Goal: Task Accomplishment & Management: Use online tool/utility

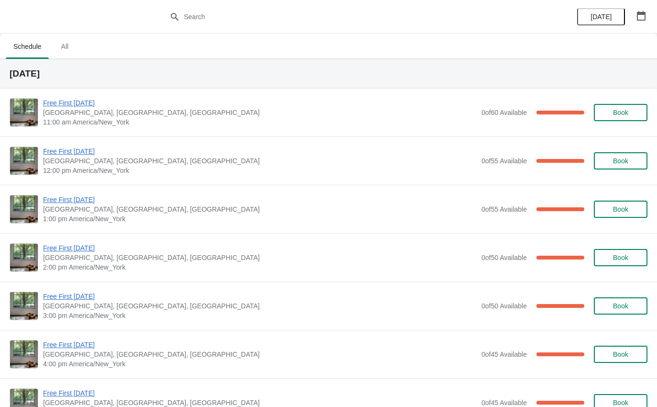
click at [298, 104] on span "Free First [DATE]" at bounding box center [259, 103] width 433 height 10
click at [69, 106] on span "Free First [DATE]" at bounding box center [259, 103] width 433 height 10
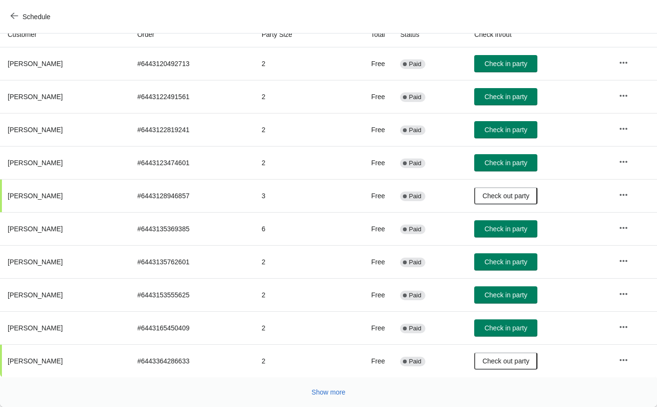
scroll to position [111, 0]
click at [323, 392] on span "Show more" at bounding box center [328, 392] width 34 height 8
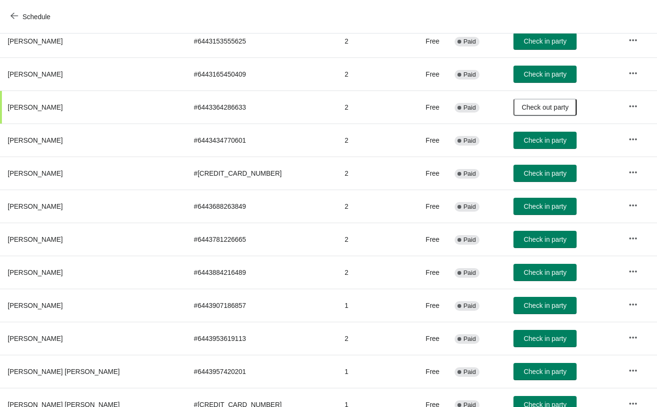
scroll to position [366, 0]
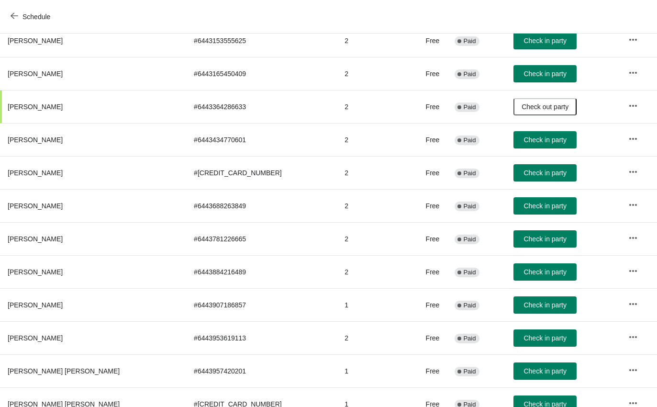
click at [523, 273] on span "Check in party" at bounding box center [544, 272] width 43 height 8
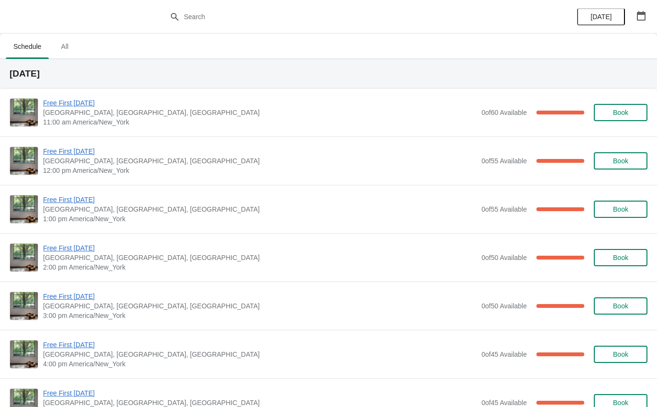
click at [79, 107] on span "Free First [DATE]" at bounding box center [259, 103] width 433 height 10
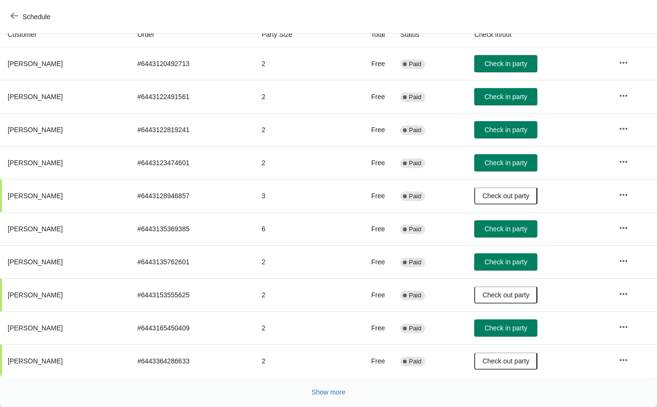
scroll to position [111, 0]
click at [326, 392] on span "Show more" at bounding box center [328, 392] width 34 height 8
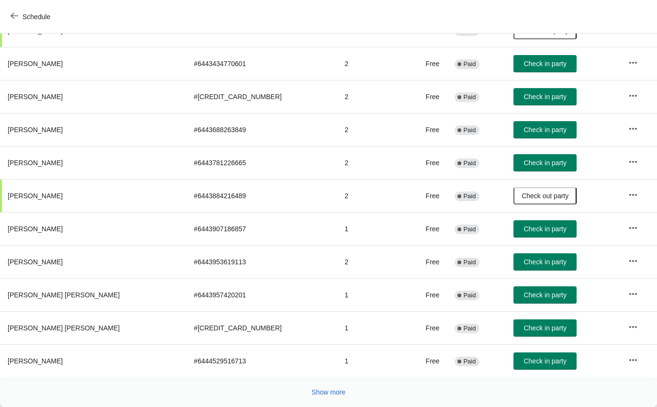
scroll to position [442, 0]
click at [329, 387] on button "Show more" at bounding box center [329, 391] width 42 height 17
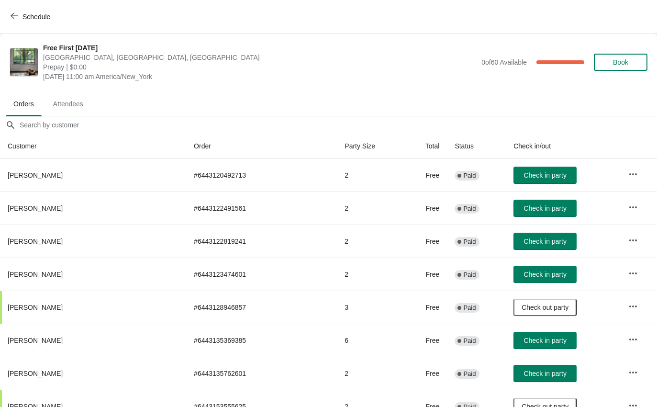
scroll to position [0, 0]
click at [523, 242] on span "Check in party" at bounding box center [544, 241] width 43 height 8
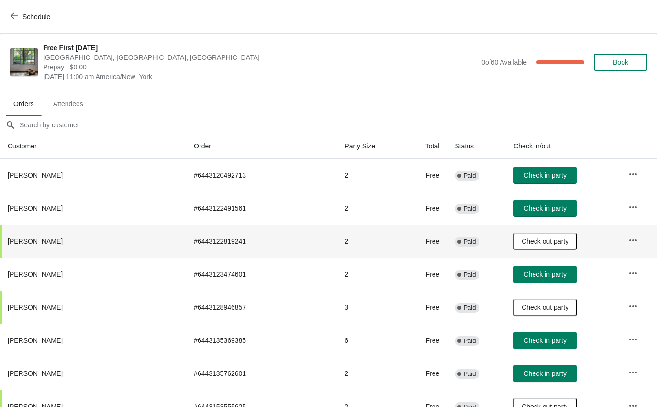
click at [523, 203] on button "Check in party" at bounding box center [544, 208] width 63 height 17
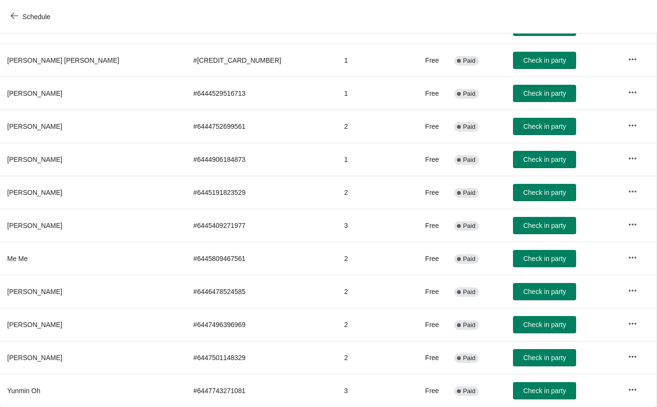
scroll to position [710, 0]
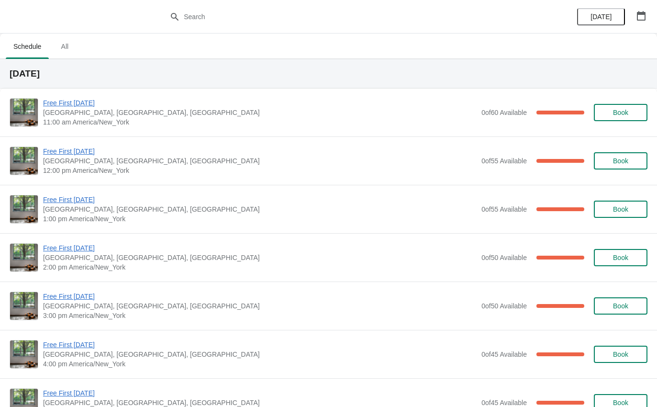
click at [58, 146] on span "Free First [DATE]" at bounding box center [259, 151] width 433 height 10
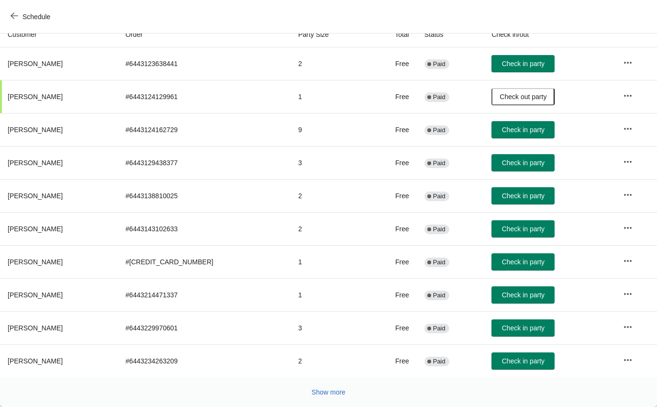
scroll to position [111, 0]
click at [503, 334] on button "Check in party" at bounding box center [522, 327] width 63 height 17
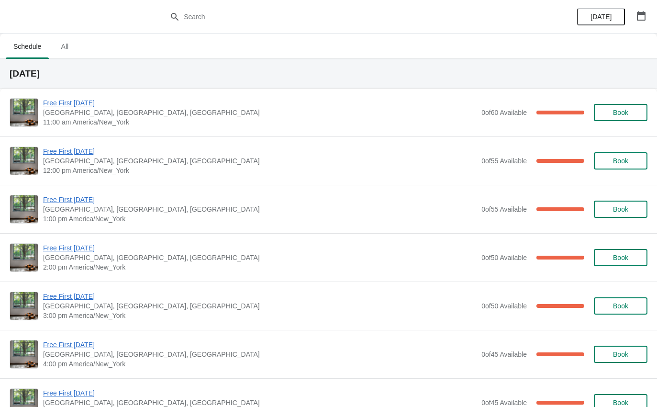
click at [66, 154] on span "Free First [DATE]" at bounding box center [259, 151] width 433 height 10
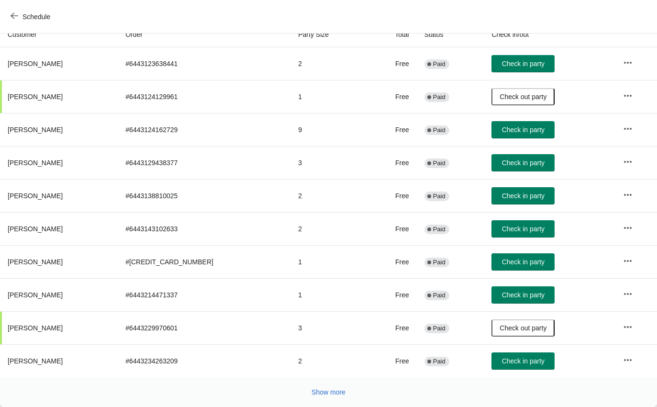
scroll to position [111, 0]
click at [348, 391] on button "Show more" at bounding box center [329, 391] width 42 height 17
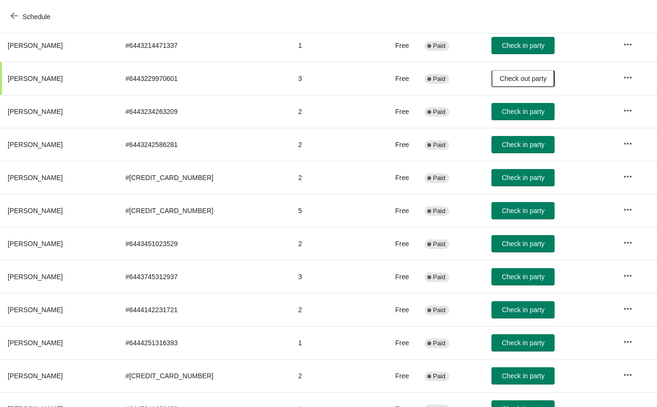
scroll to position [391, 0]
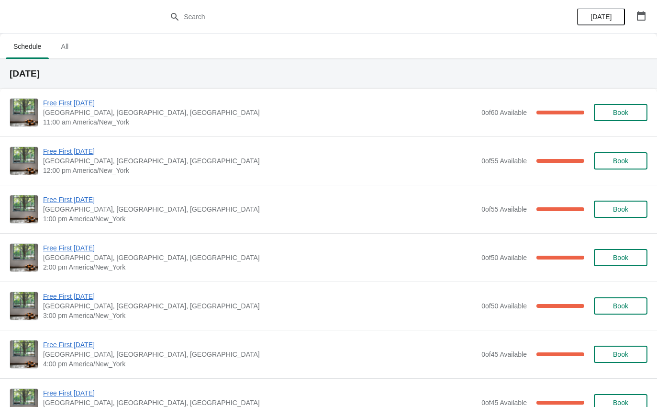
click at [86, 107] on span "Free First [DATE]" at bounding box center [259, 103] width 433 height 10
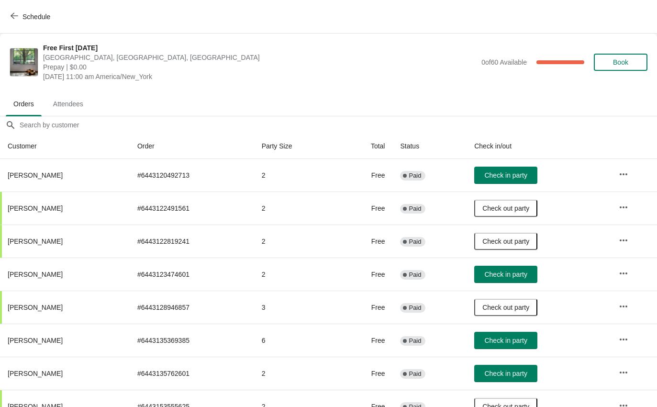
click at [521, 277] on span "Check in party" at bounding box center [505, 274] width 43 height 8
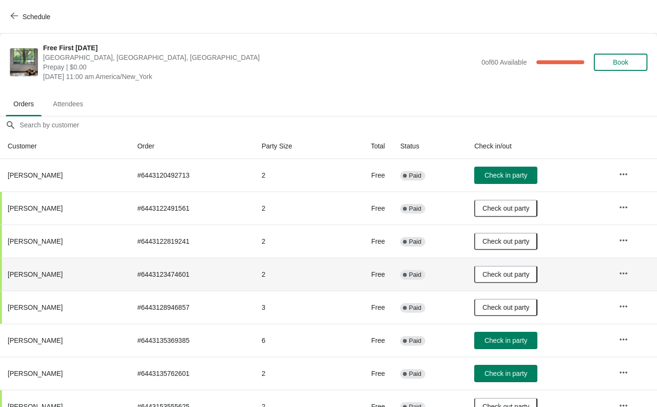
click at [13, 13] on icon "button" at bounding box center [15, 16] width 8 height 8
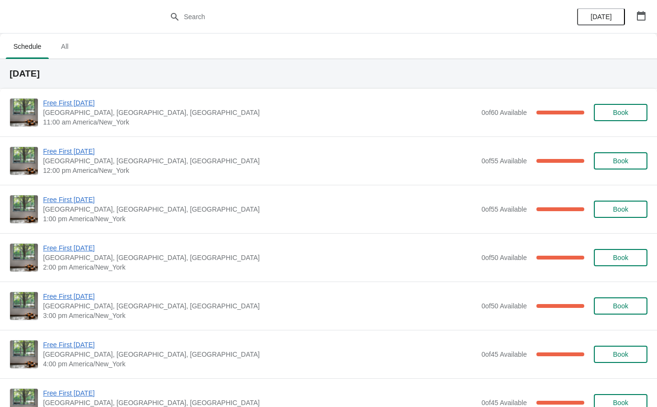
click at [49, 155] on span "Free First [DATE]" at bounding box center [259, 151] width 433 height 10
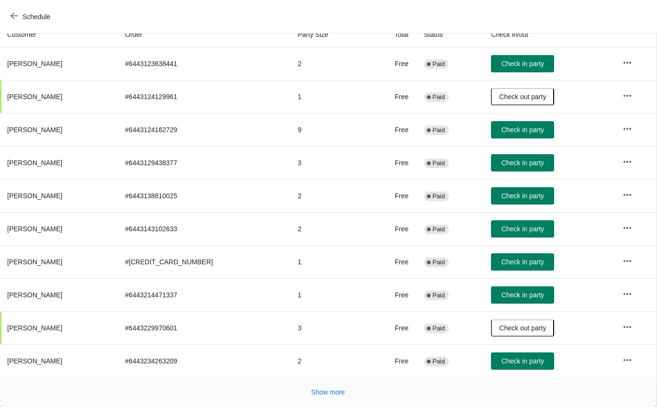
click at [323, 393] on span "Show more" at bounding box center [328, 392] width 34 height 8
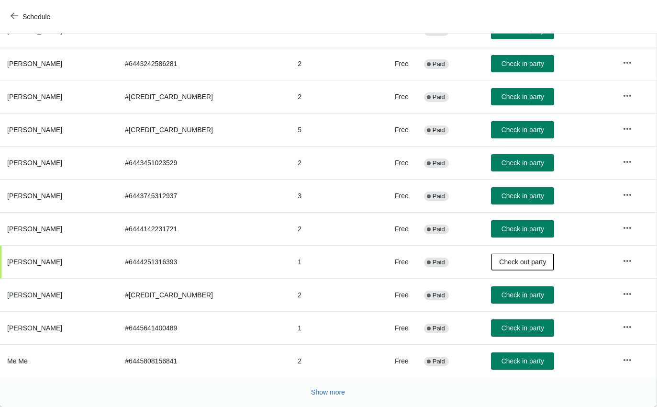
scroll to position [442, 0]
click at [525, 330] on span "Check in party" at bounding box center [522, 328] width 43 height 8
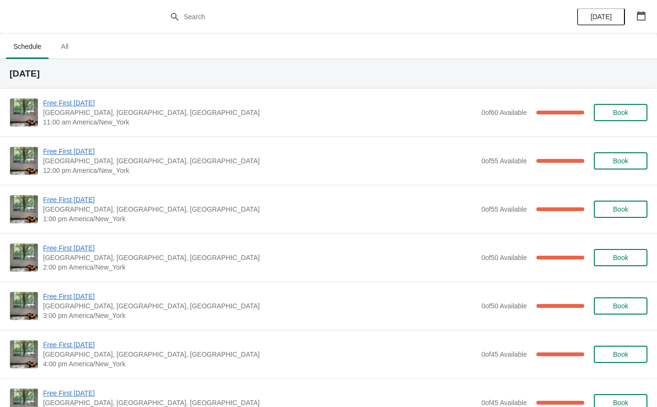
click at [80, 155] on span "Free First [DATE]" at bounding box center [259, 151] width 433 height 10
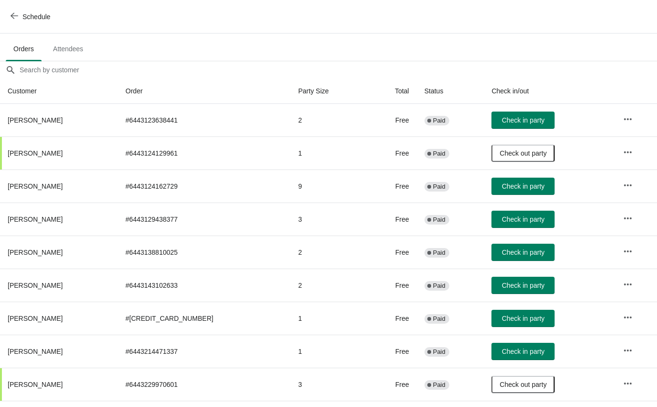
scroll to position [56, 0]
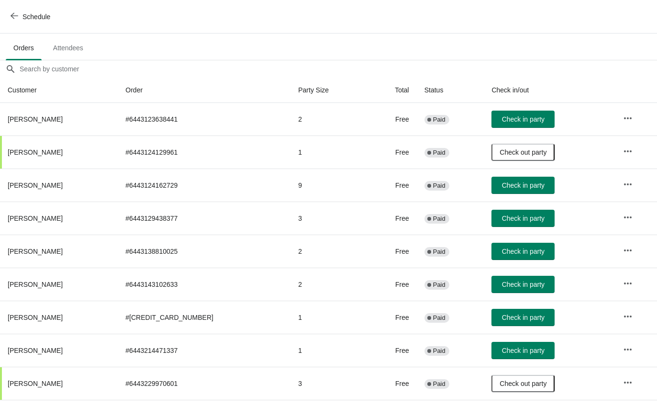
click at [509, 125] on button "Check in party" at bounding box center [522, 119] width 63 height 17
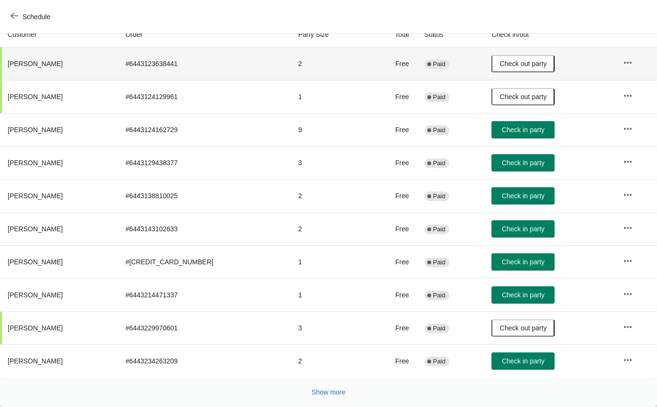
scroll to position [111, 0]
click at [336, 394] on span "Show more" at bounding box center [328, 392] width 34 height 8
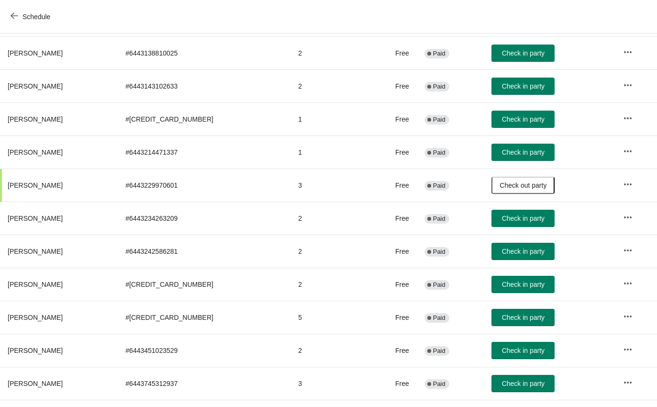
scroll to position [254, 0]
click at [539, 254] on span "Check in party" at bounding box center [523, 251] width 43 height 8
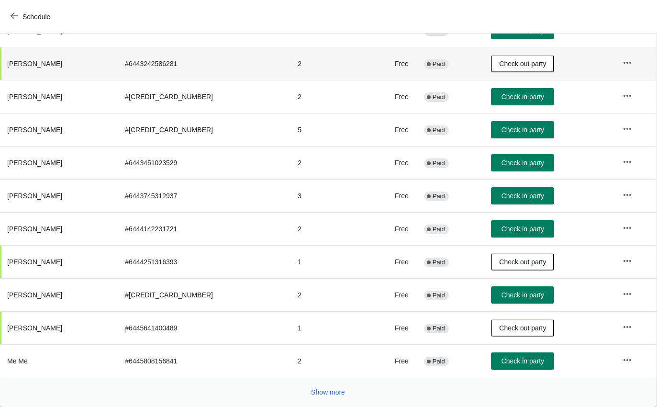
scroll to position [442, 0]
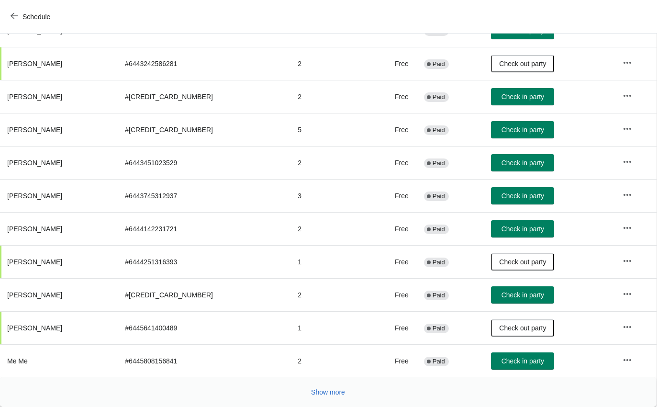
click at [350, 379] on div "Show more" at bounding box center [323, 388] width 645 height 18
click at [348, 388] on button "Show more" at bounding box center [328, 391] width 42 height 17
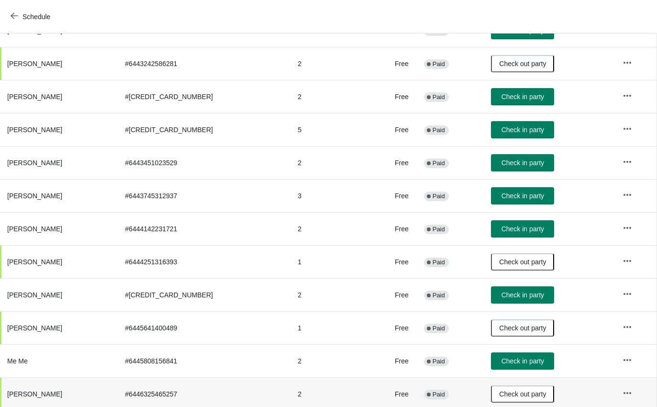
click at [331, 397] on td "2" at bounding box center [328, 393] width 77 height 33
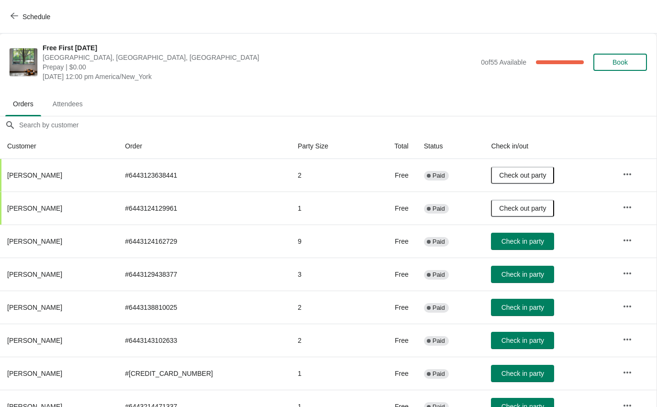
scroll to position [0, 0]
